Goal: Information Seeking & Learning: Learn about a topic

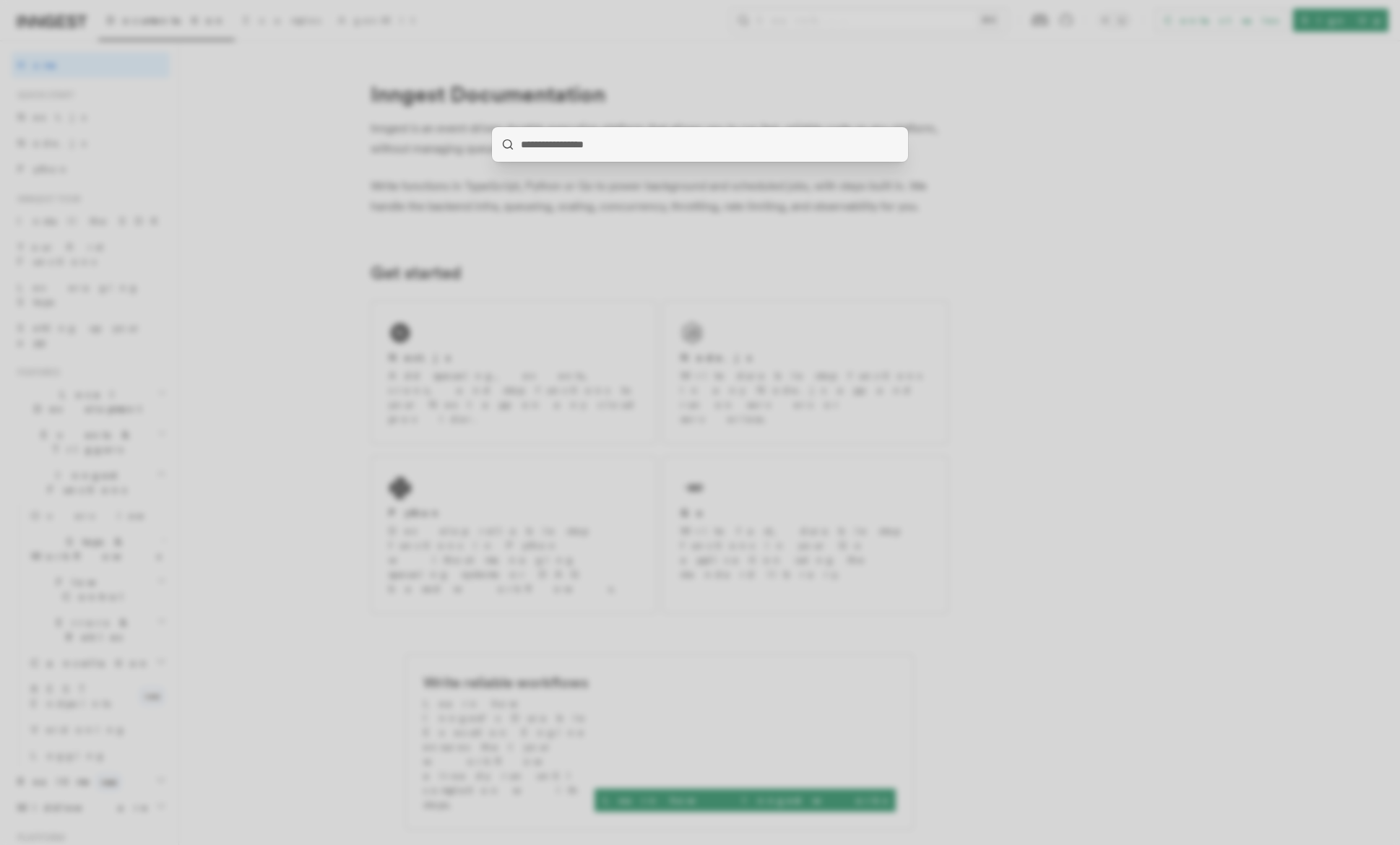
type input "*"
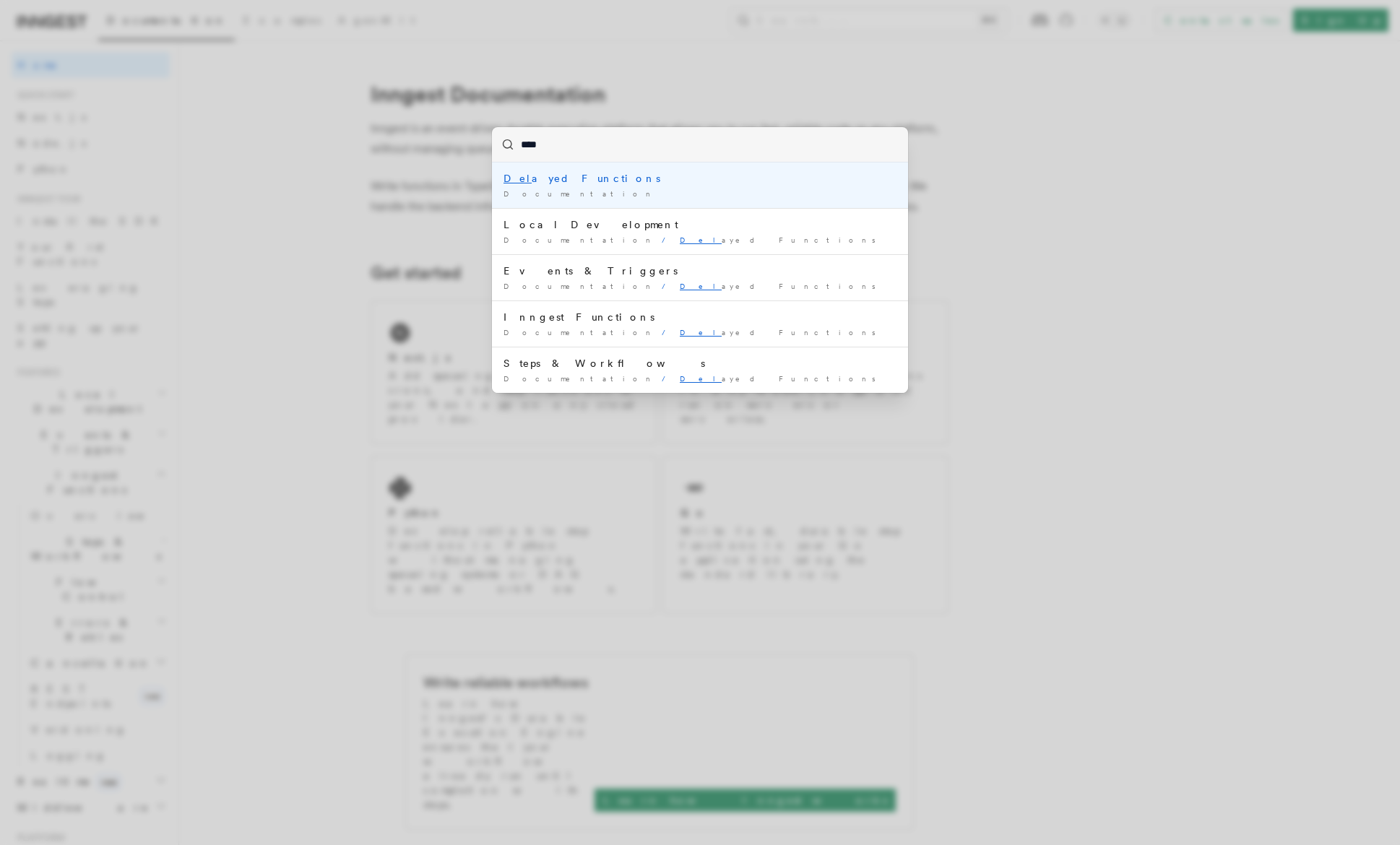
type input "*****"
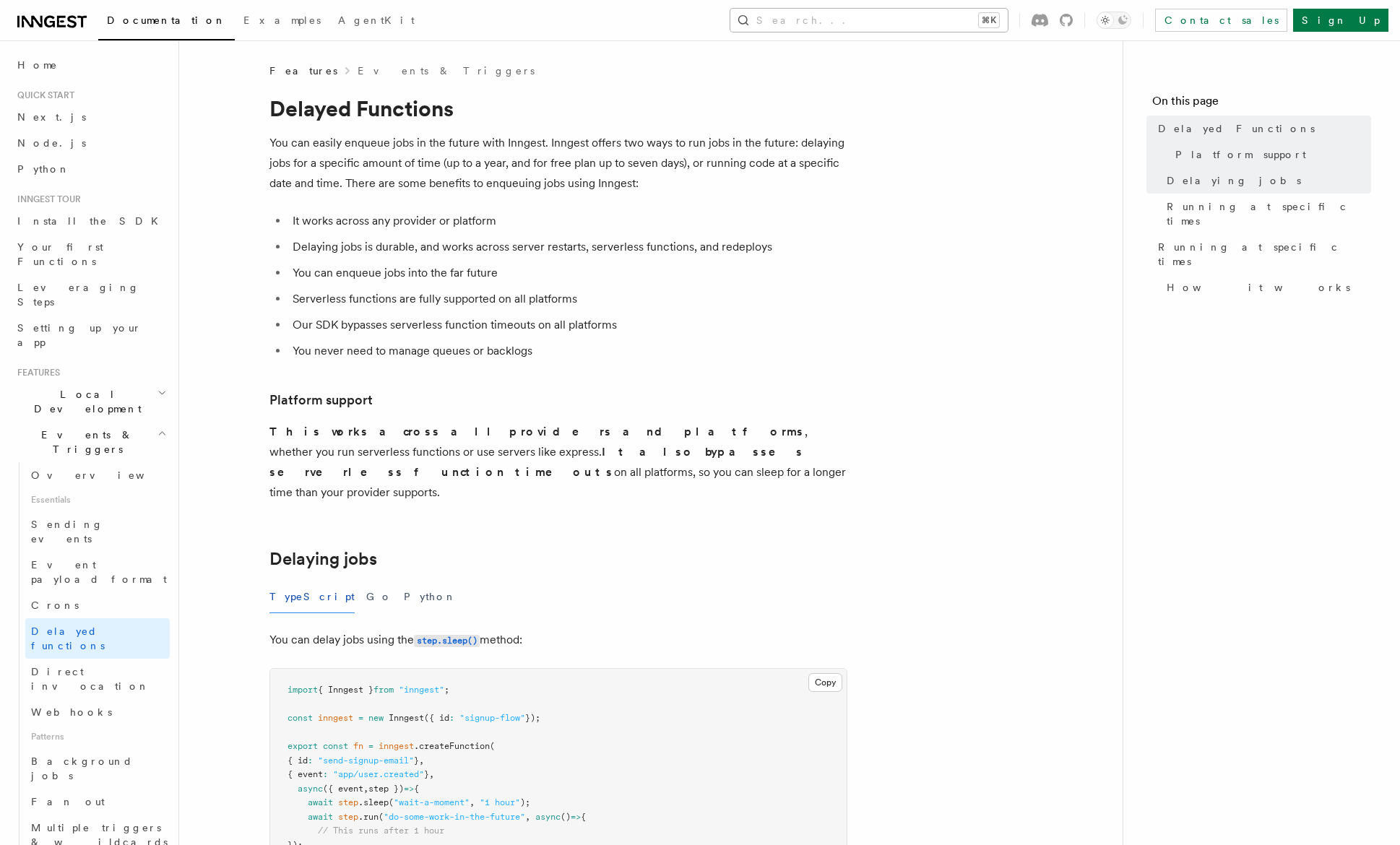
click at [906, 17] on button "Search... ⌘K" at bounding box center [868, 20] width 277 height 23
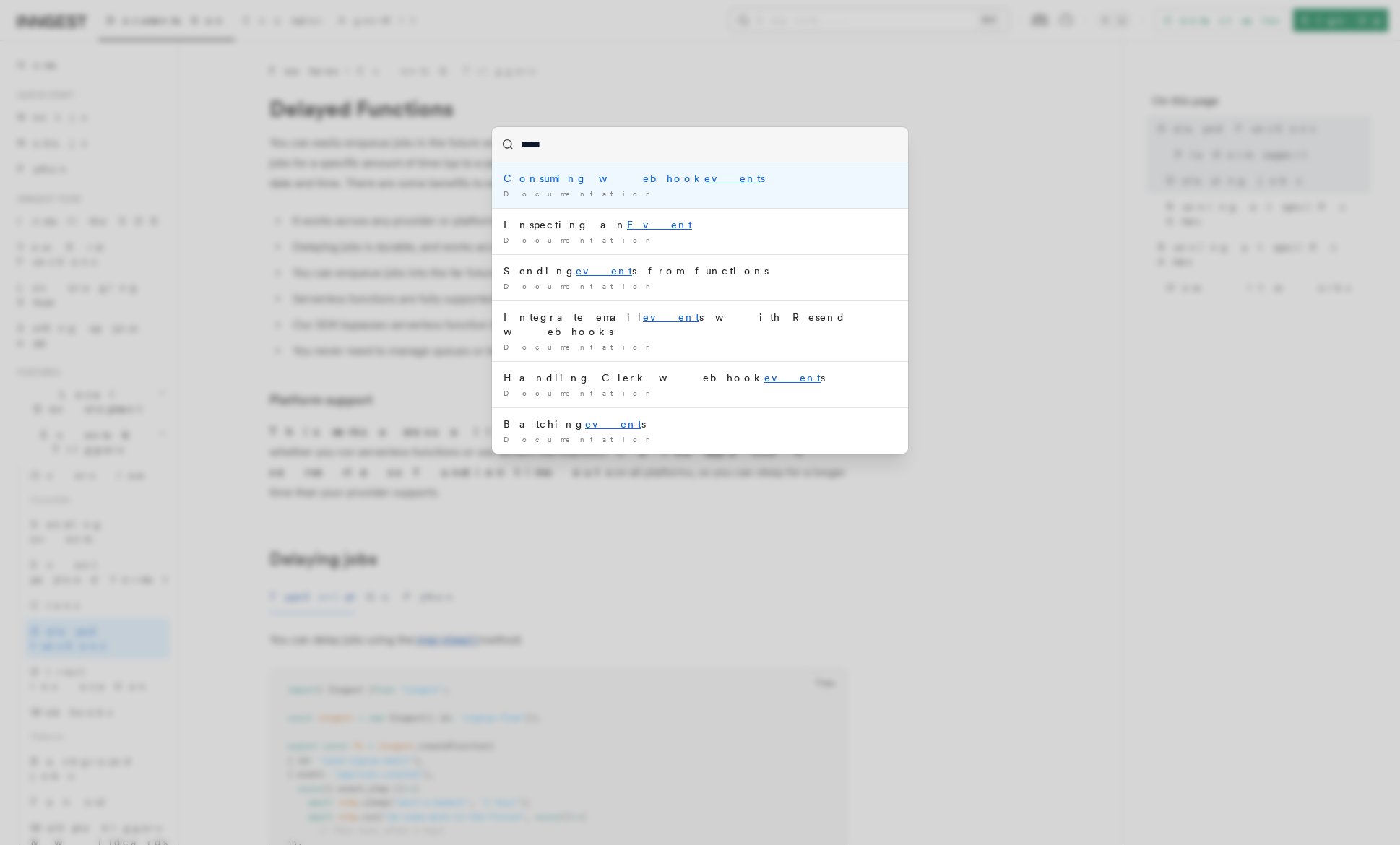
type input "******"
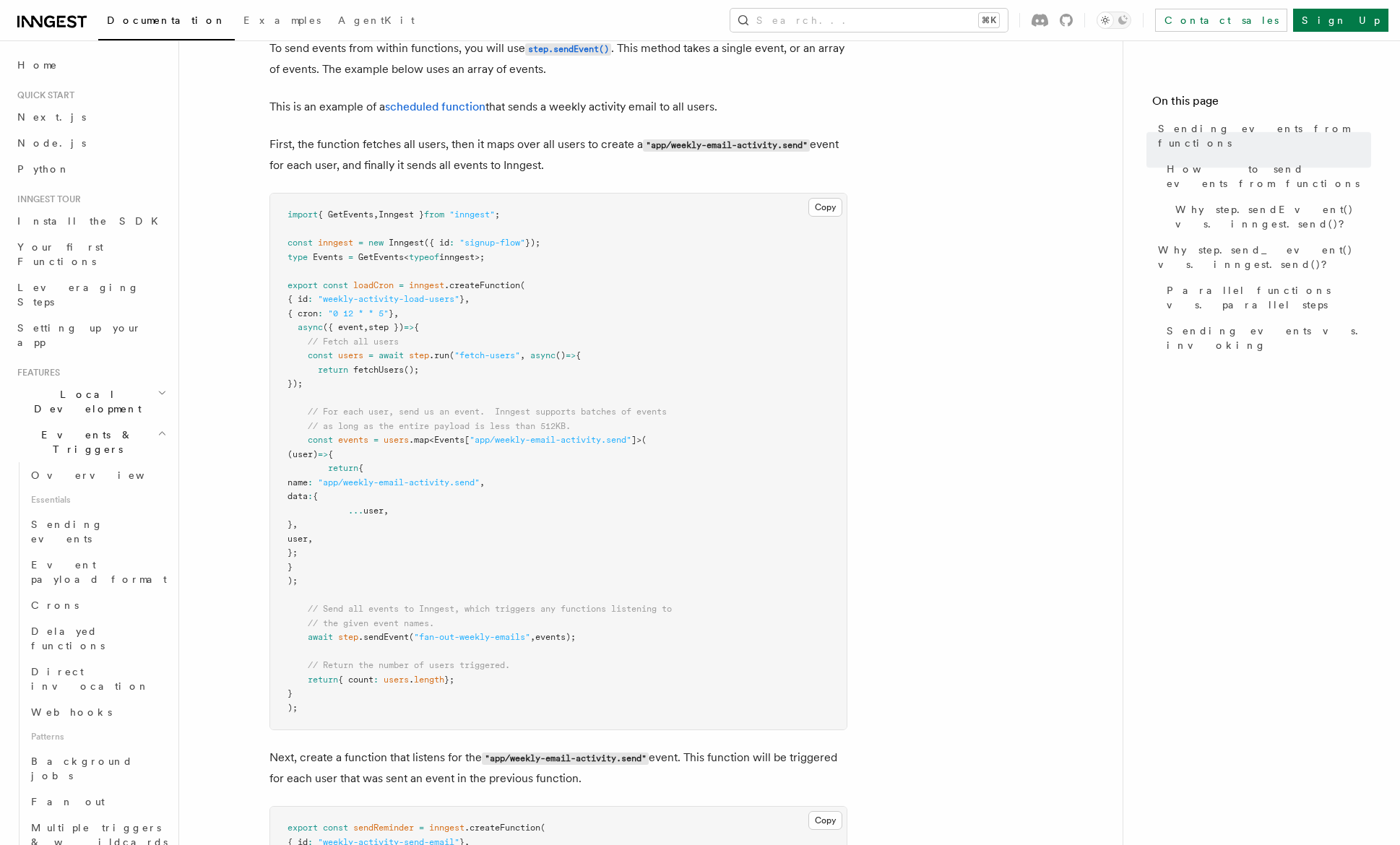
scroll to position [503, 0]
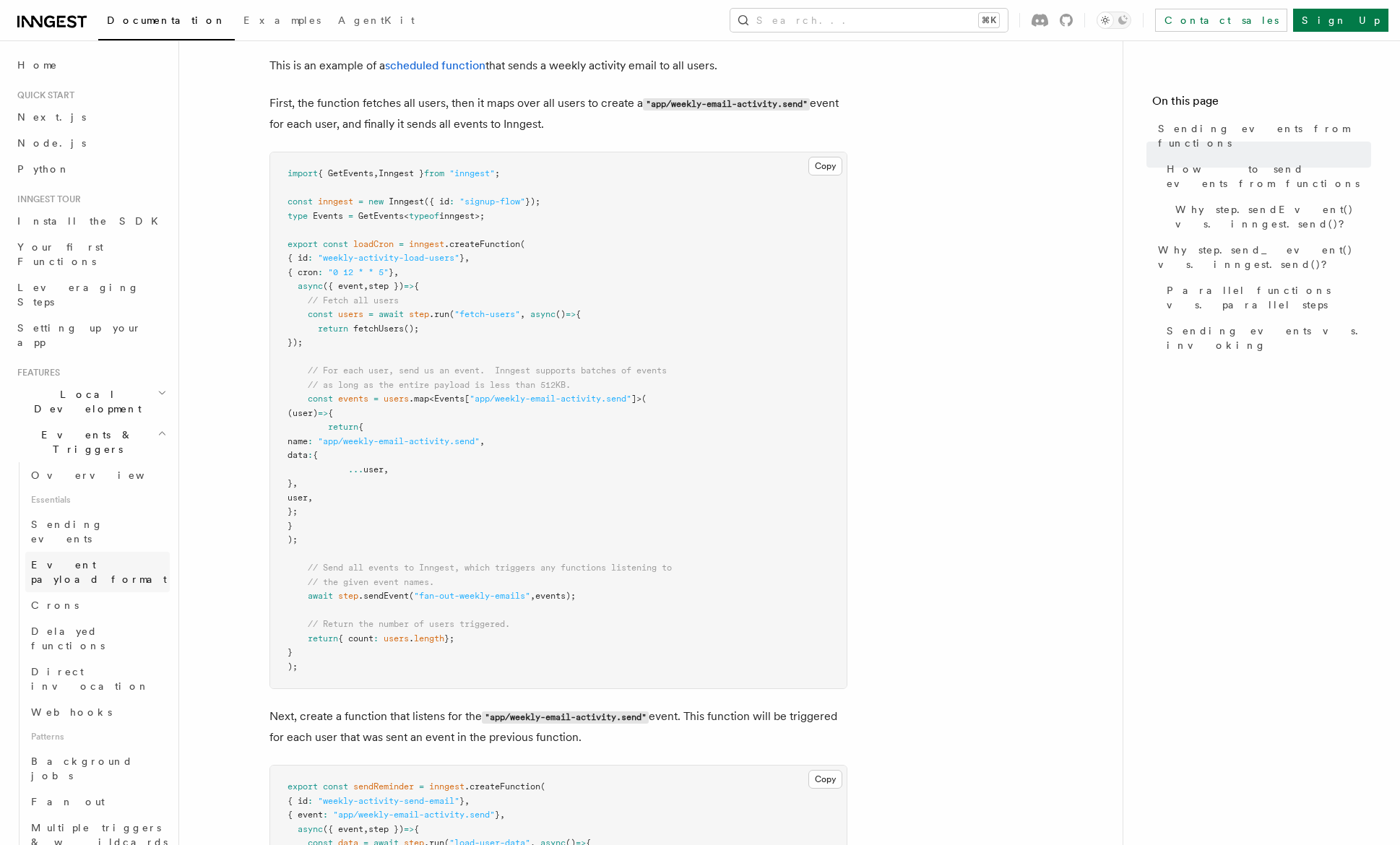
click at [104, 552] on link "Event payload format" at bounding box center [97, 572] width 145 height 40
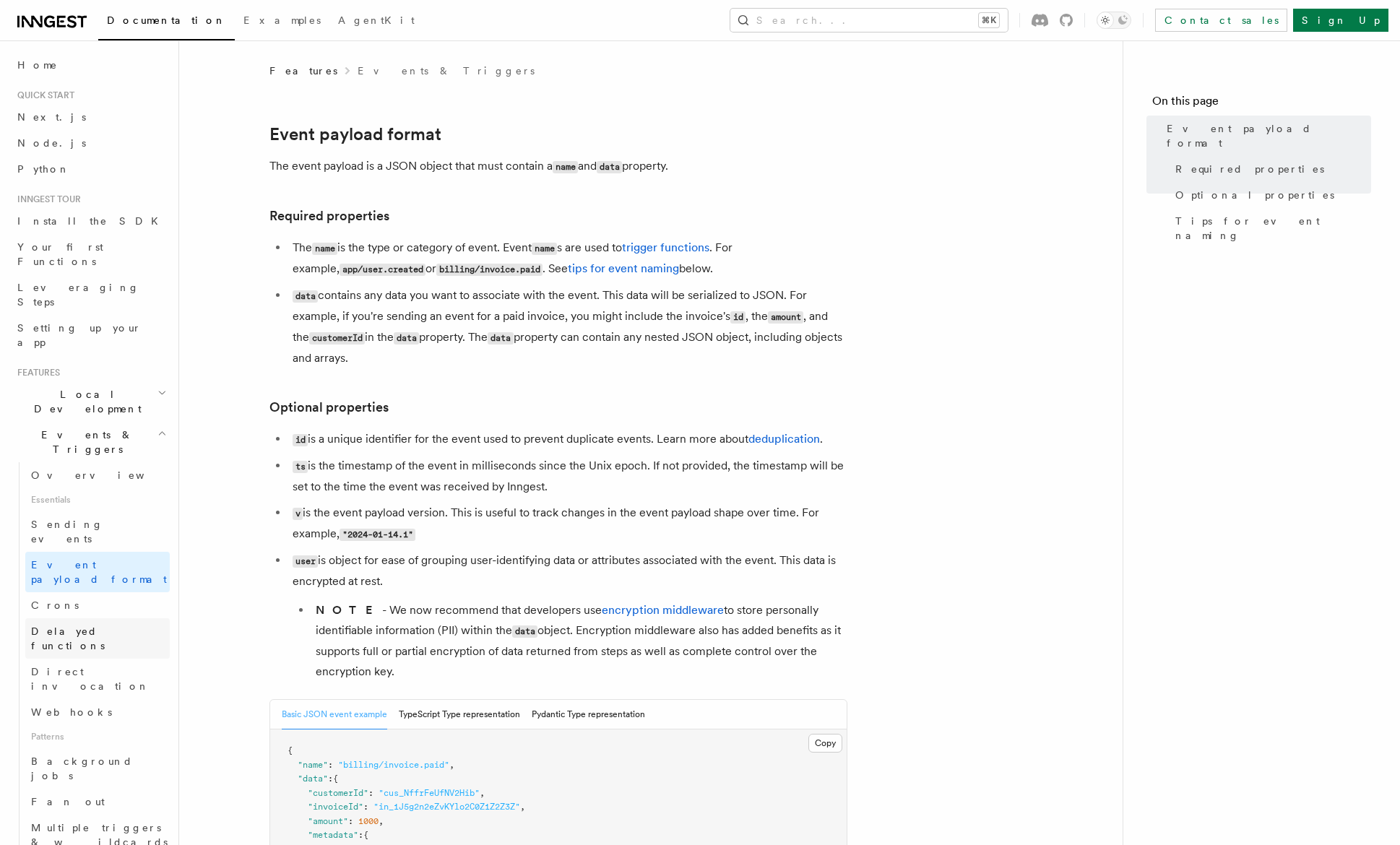
click at [80, 625] on span "Delayed functions" at bounding box center [67, 638] width 73 height 26
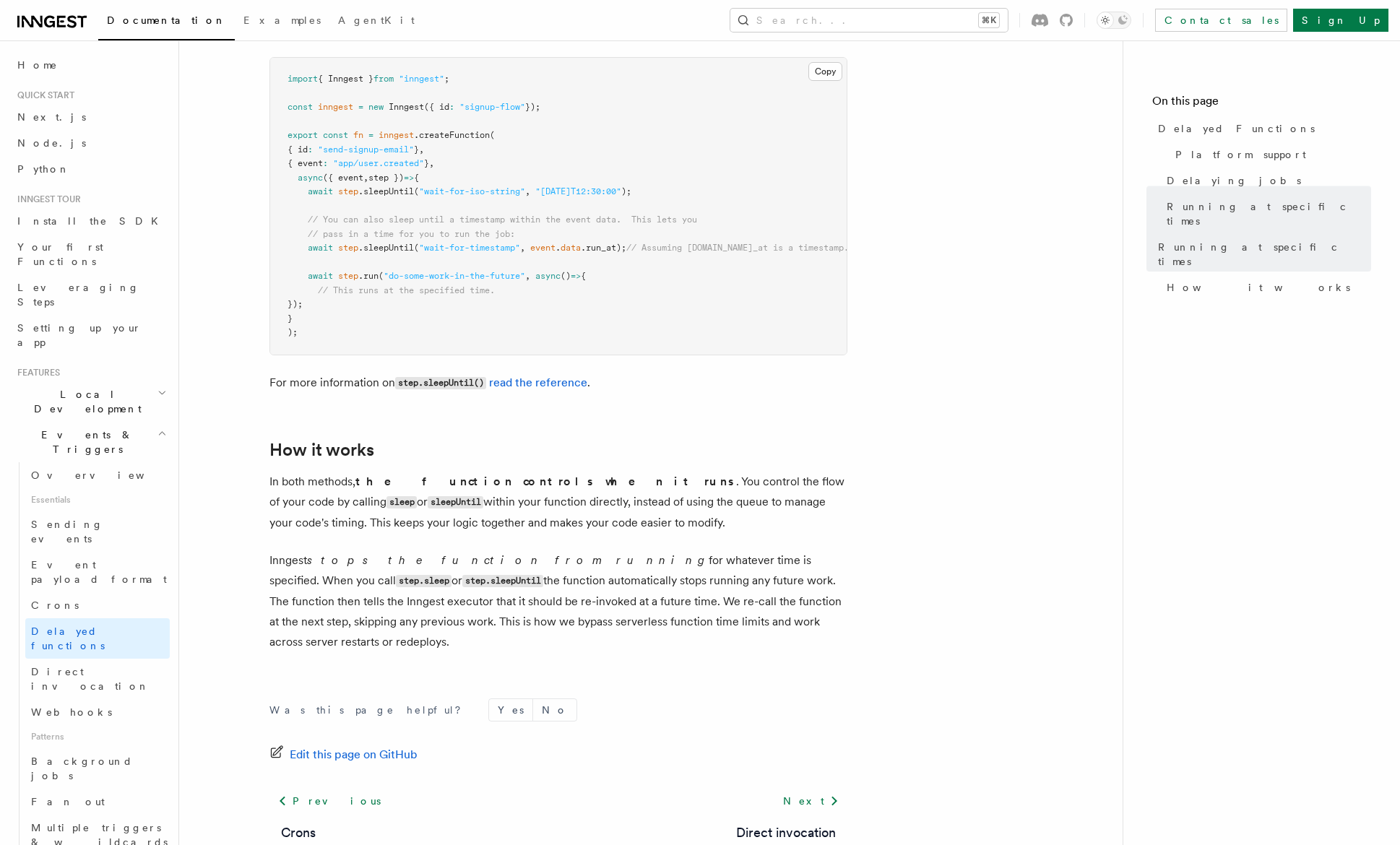
scroll to position [1048, 0]
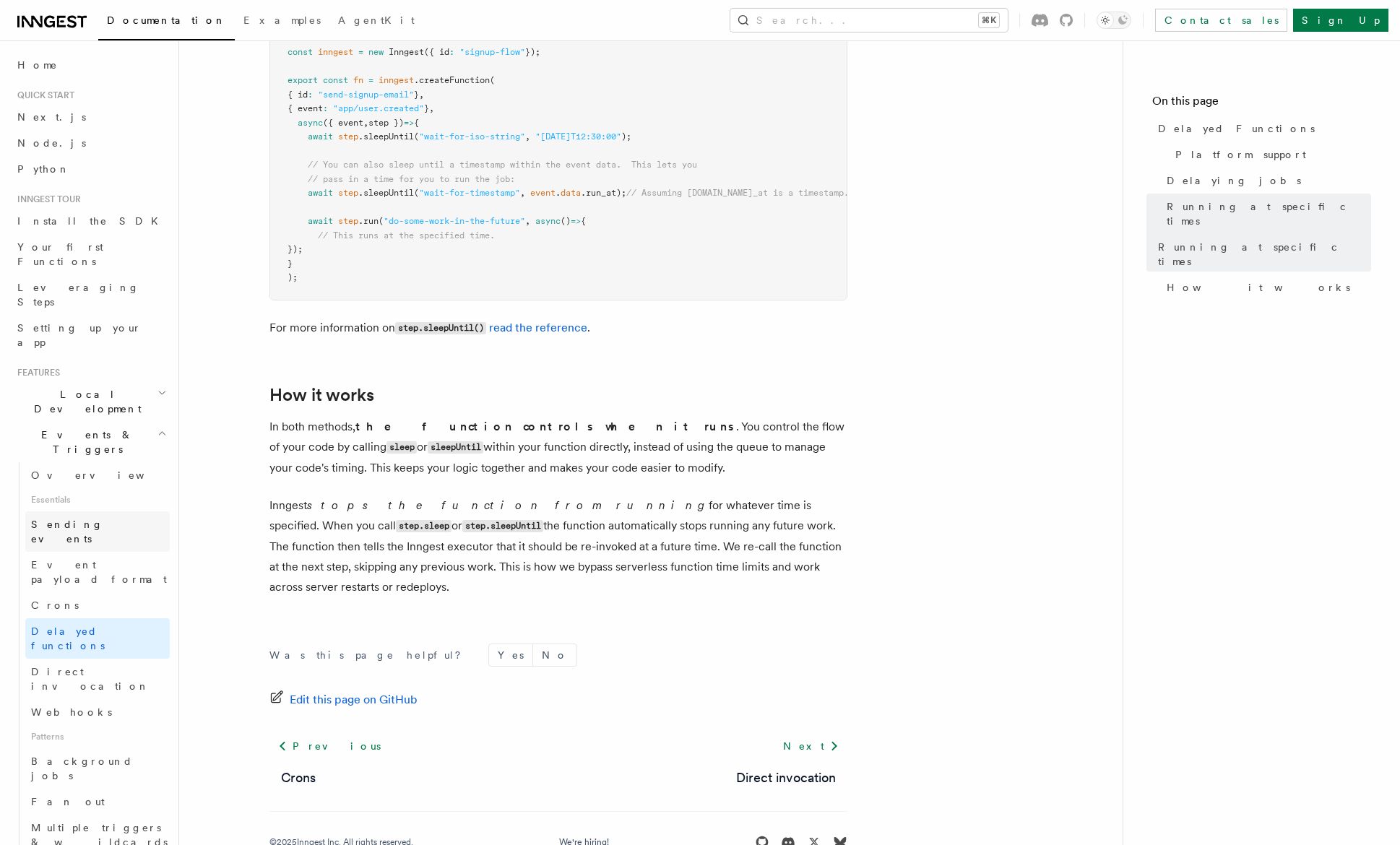
click at [102, 511] on link "Sending events" at bounding box center [97, 531] width 145 height 40
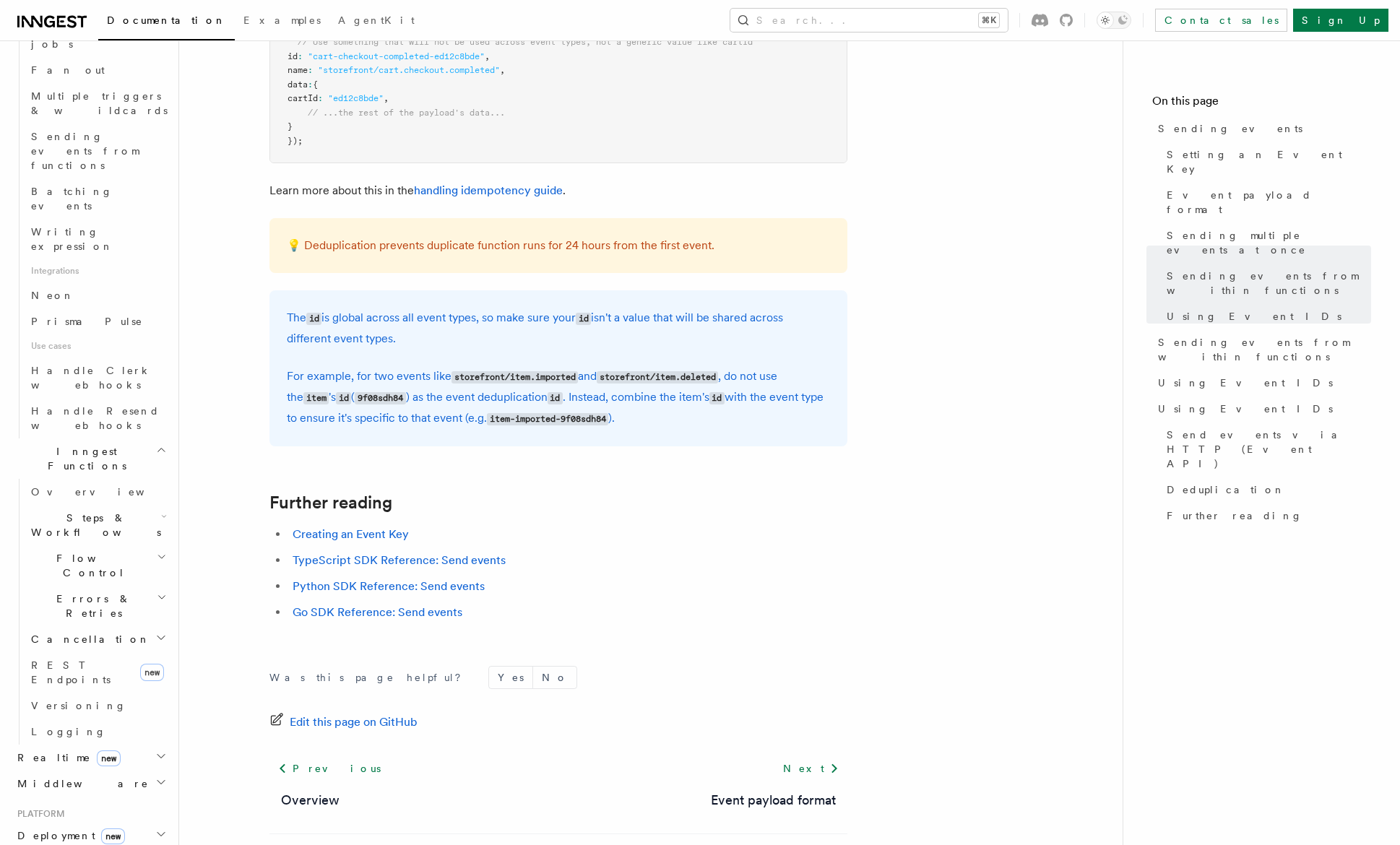
scroll to position [3876, 0]
click at [734, 624] on li "Go SDK Reference: Send events" at bounding box center [568, 615] width 559 height 20
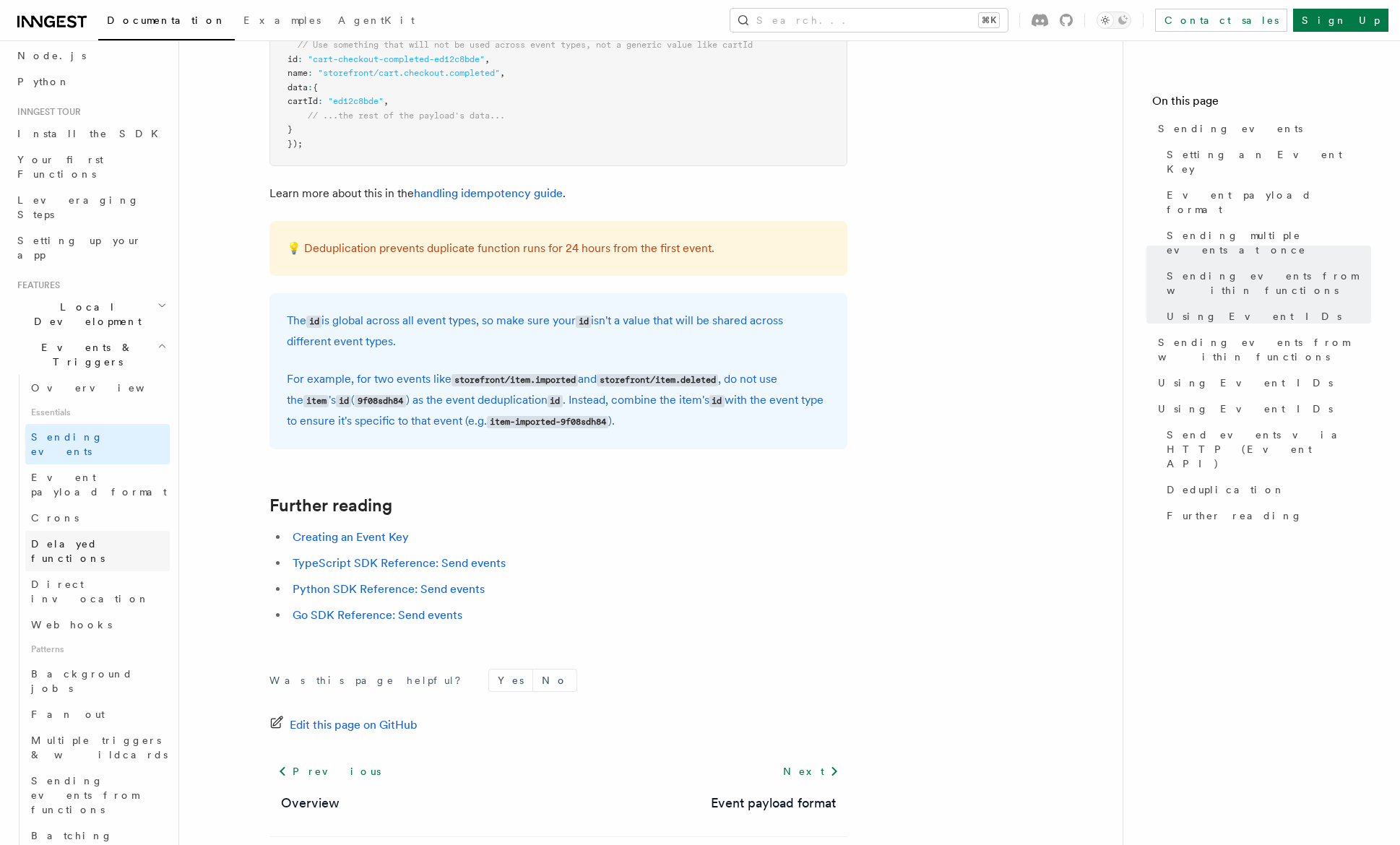
click at [102, 538] on span "Delayed functions" at bounding box center [67, 551] width 73 height 26
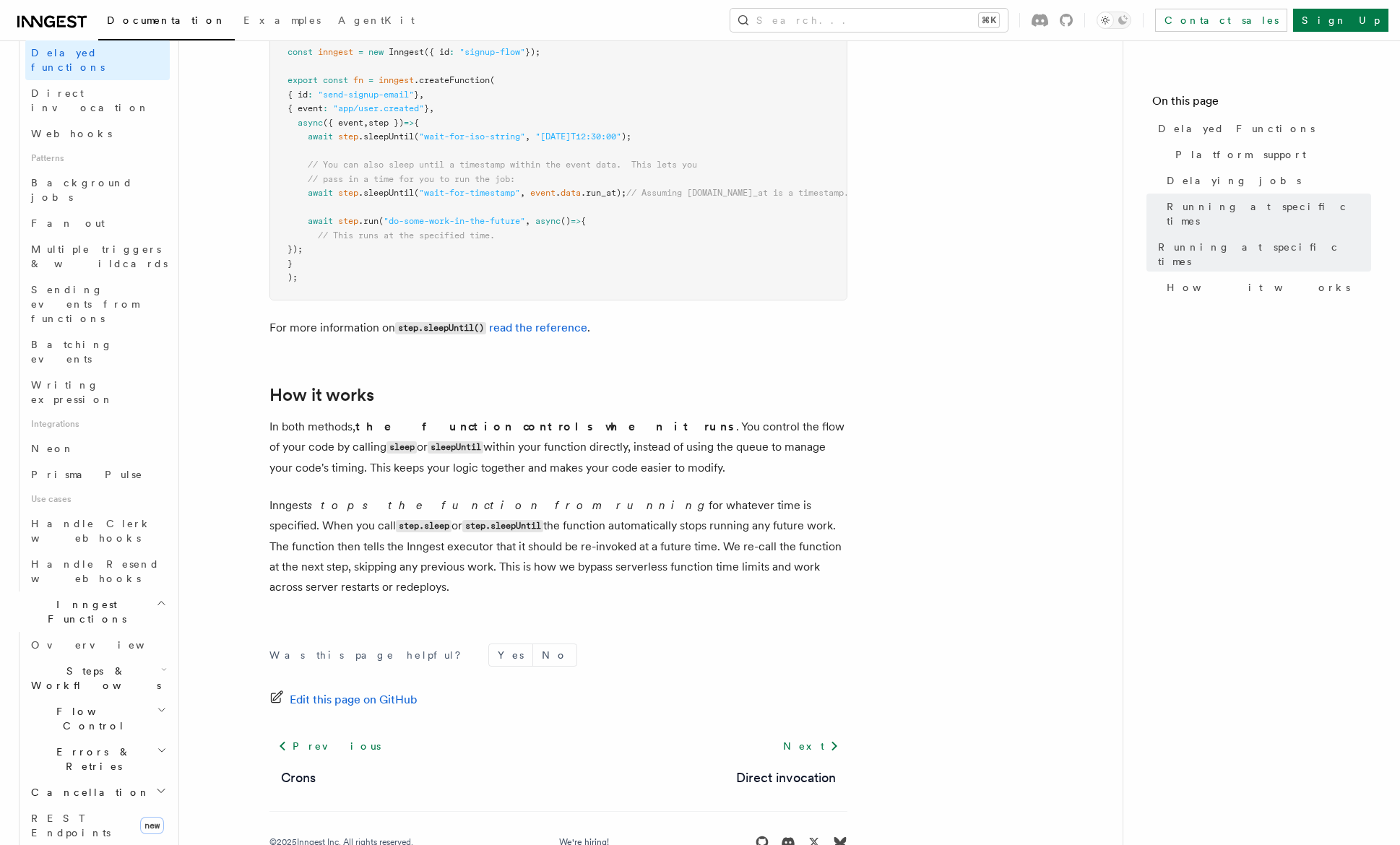
scroll to position [589, 0]
click at [104, 769] on h2 "Cancellation" at bounding box center [97, 781] width 145 height 26
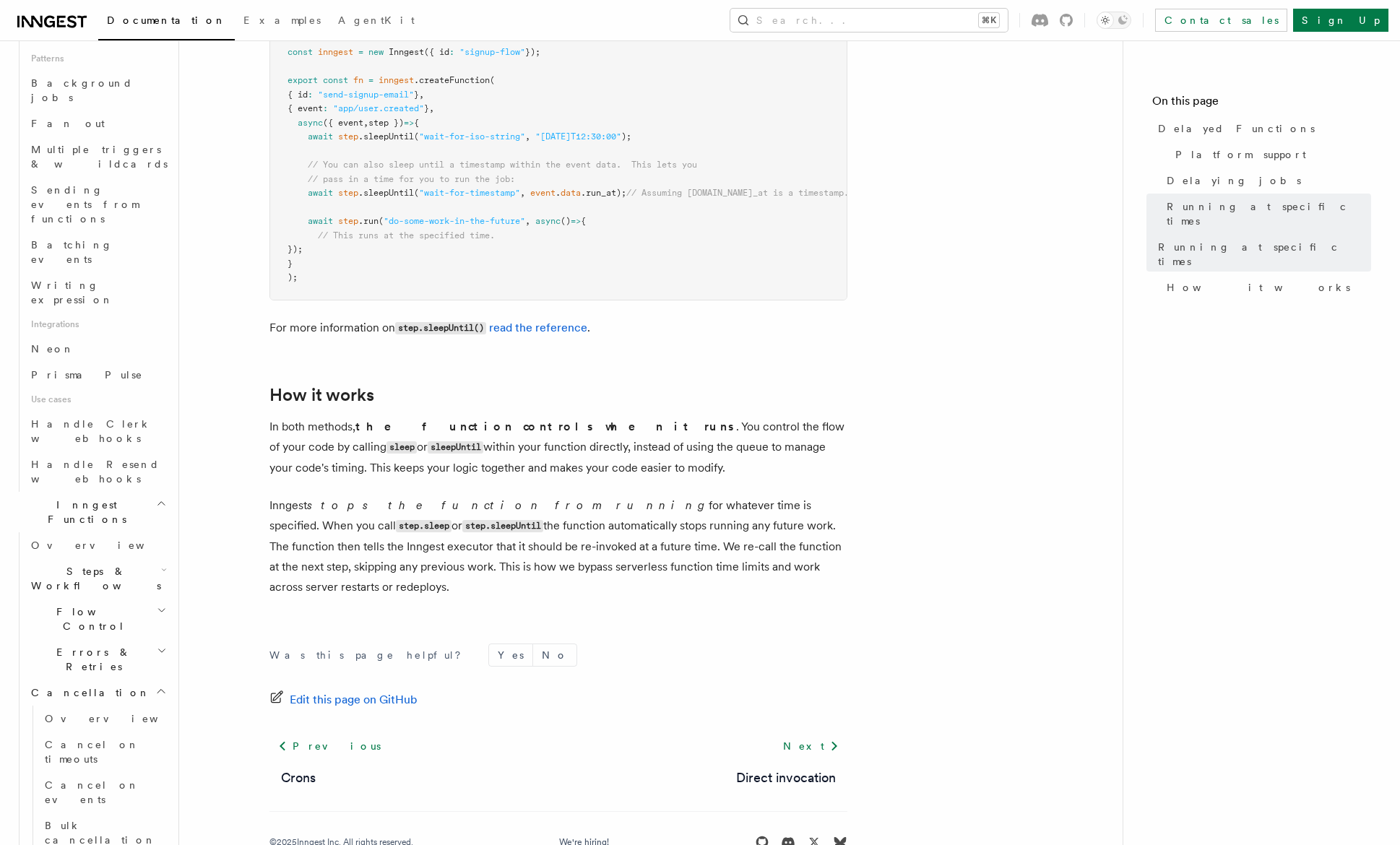
scroll to position [680, 0]
click at [101, 597] on h2 "Flow Control" at bounding box center [97, 617] width 145 height 40
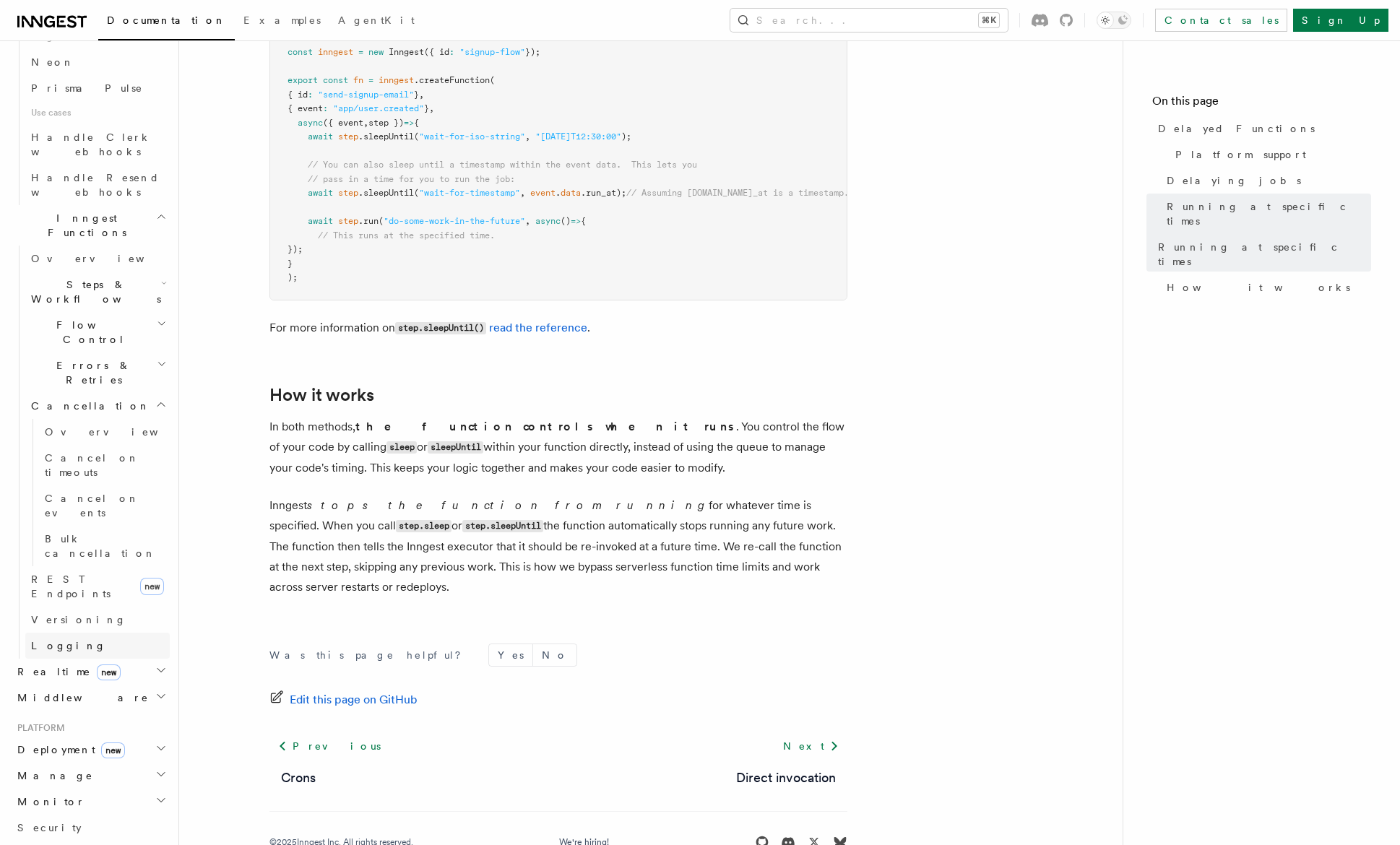
scroll to position [978, 0]
